Goal: Check status: Check status

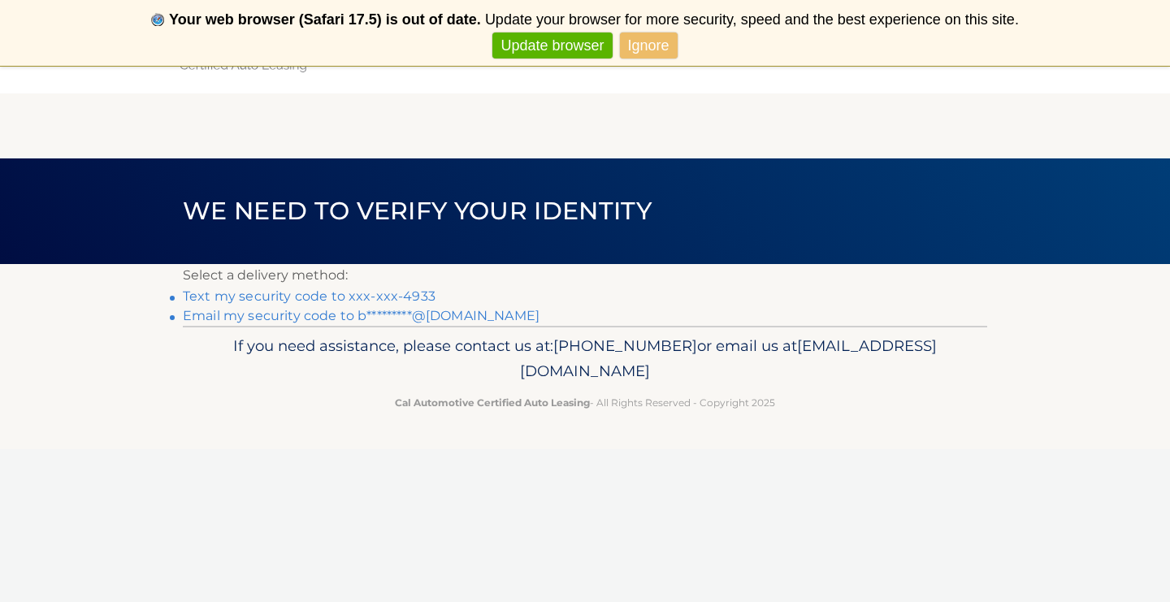
click at [417, 295] on link "Text my security code to xxx-xxx-4933" at bounding box center [309, 295] width 253 height 15
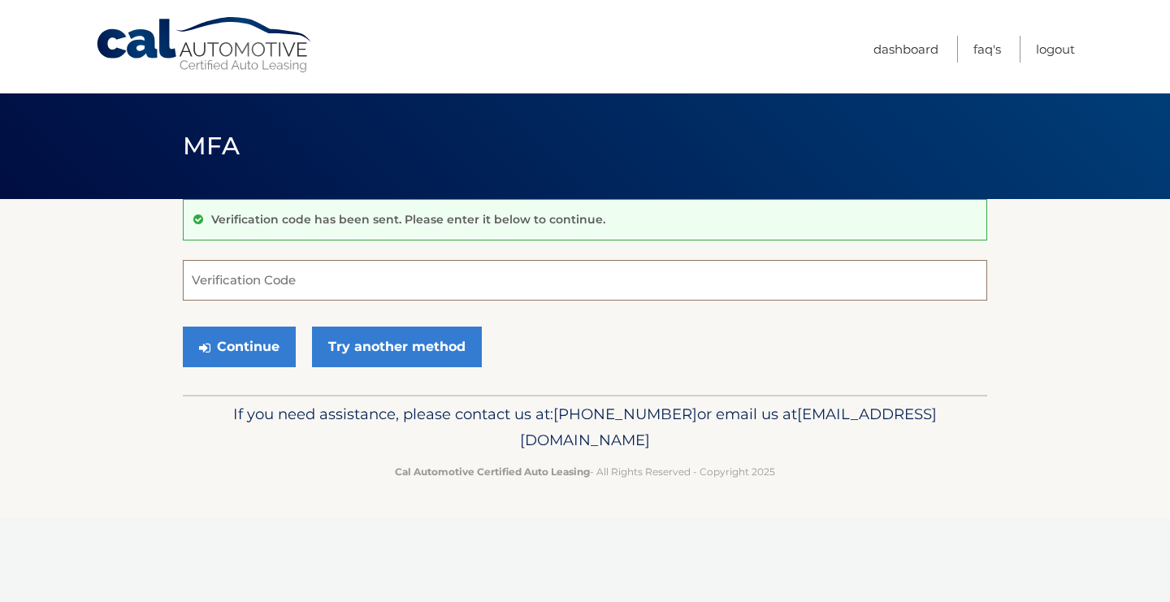
click at [370, 283] on input "Verification Code" at bounding box center [585, 280] width 804 height 41
type input "194739"
click at [283, 336] on button "Continue" at bounding box center [239, 347] width 113 height 41
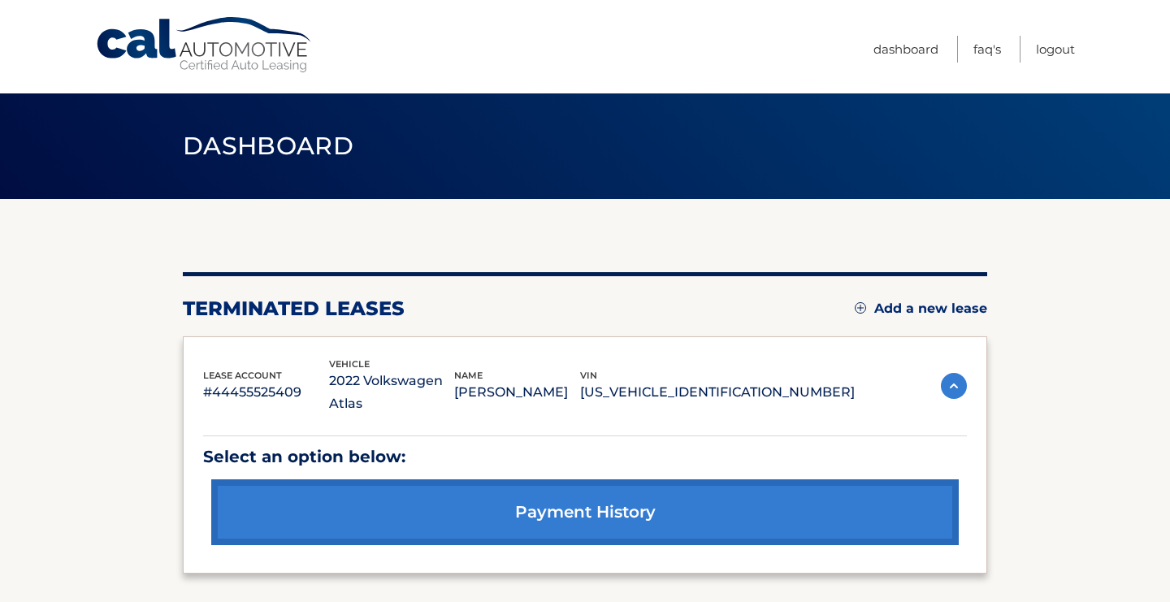
click at [480, 479] on link "payment history" at bounding box center [584, 512] width 747 height 66
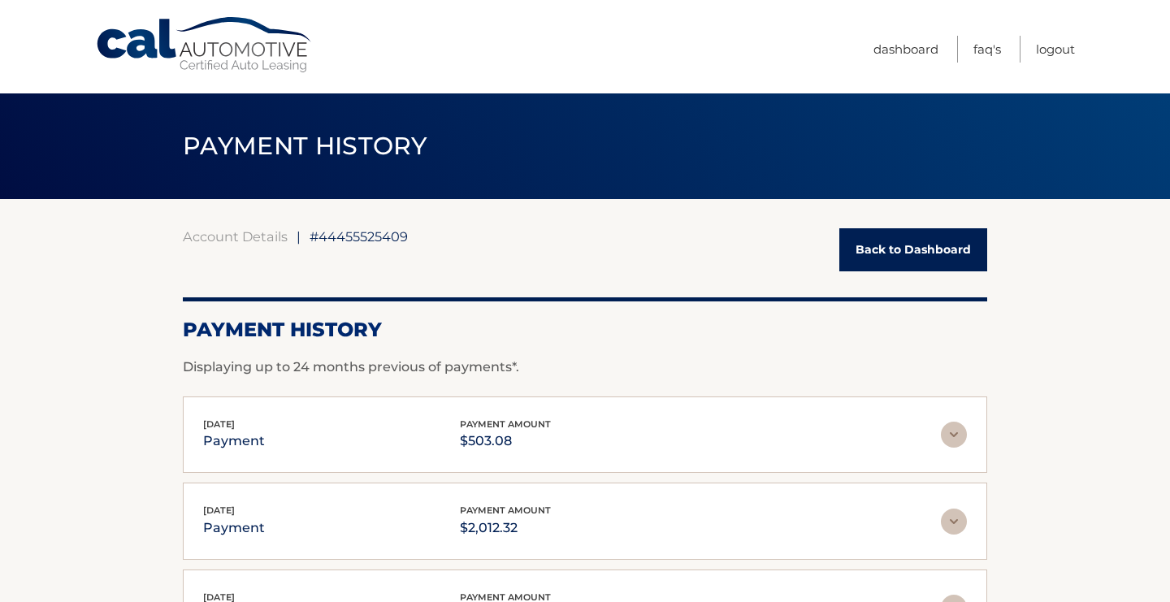
click at [1128, 304] on section "Account Details | #44455525409 Back to Dashboard Payment History Displaying up …" at bounding box center [585, 571] width 1170 height 745
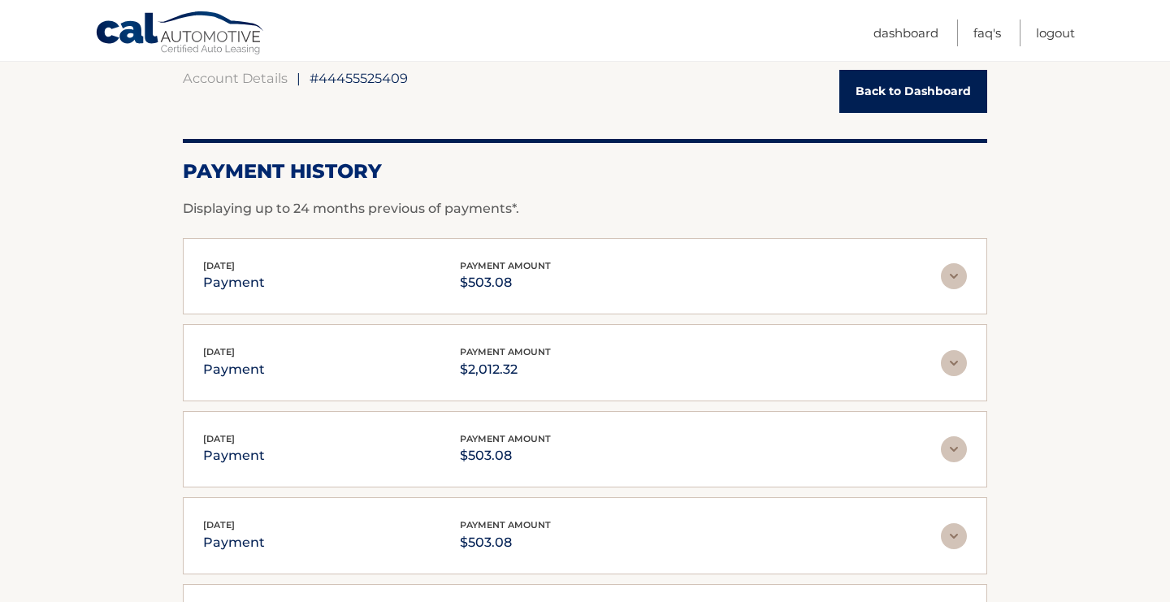
scroll to position [160, 0]
